Goal: Transaction & Acquisition: Purchase product/service

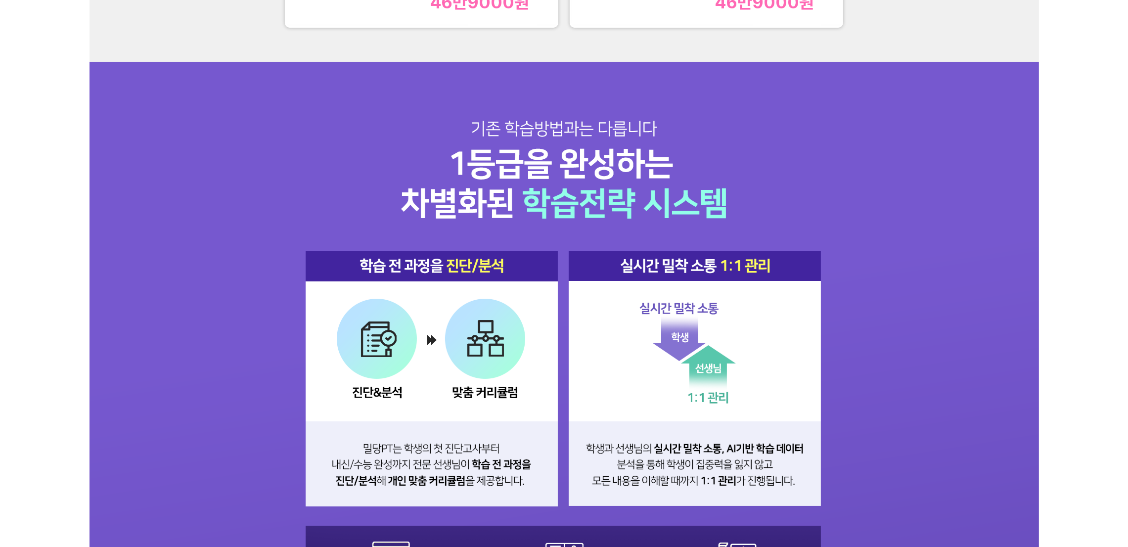
scroll to position [1261, 0]
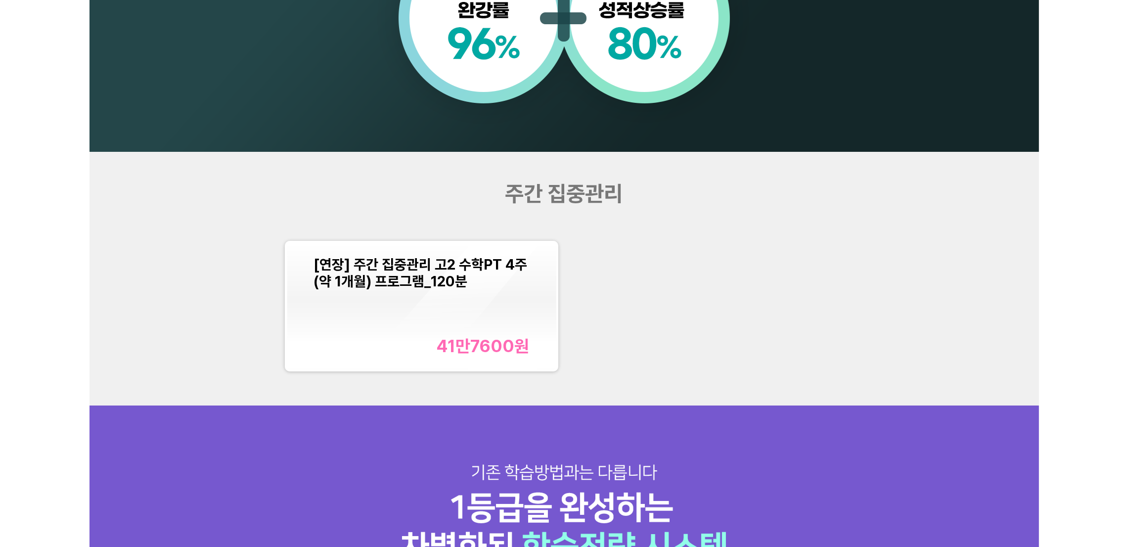
scroll to position [1261, 0]
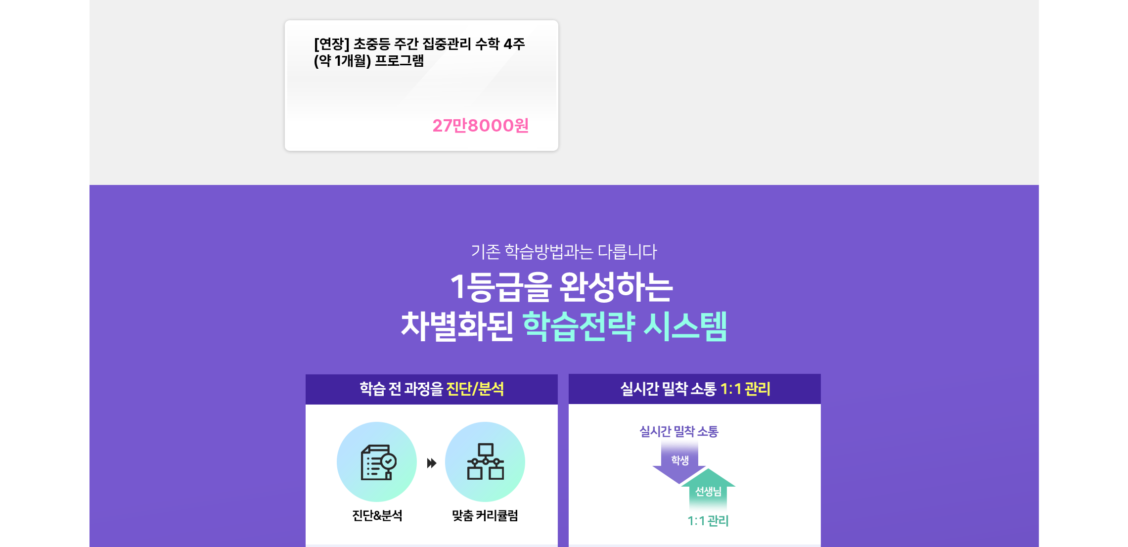
scroll to position [1187, 0]
